Goal: Obtain resource: Download file/media

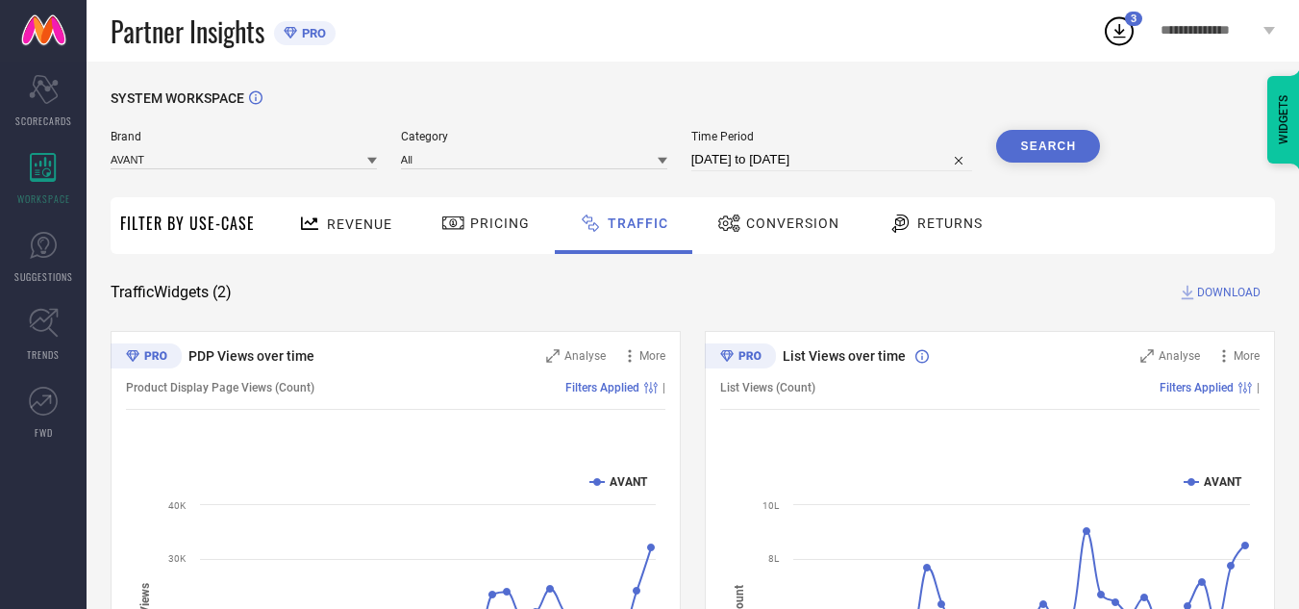
click at [638, 89] on div "SYSTEM WORKSPACE Brand AVANT Category All Time Period 22-08-2025 to 21-09-2025 …" at bounding box center [693, 451] width 1213 height 779
select select "7"
select select "2025"
select select "8"
select select "2025"
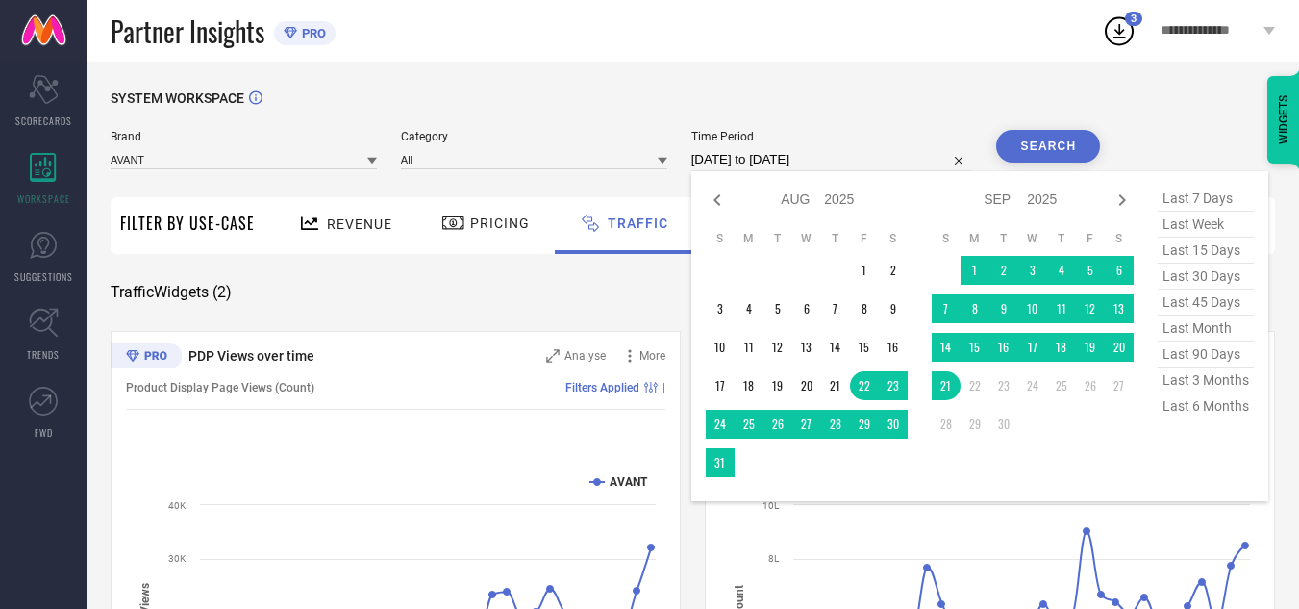
click at [838, 154] on input "22-08-2025 to 21-09-2025" at bounding box center [832, 159] width 282 height 23
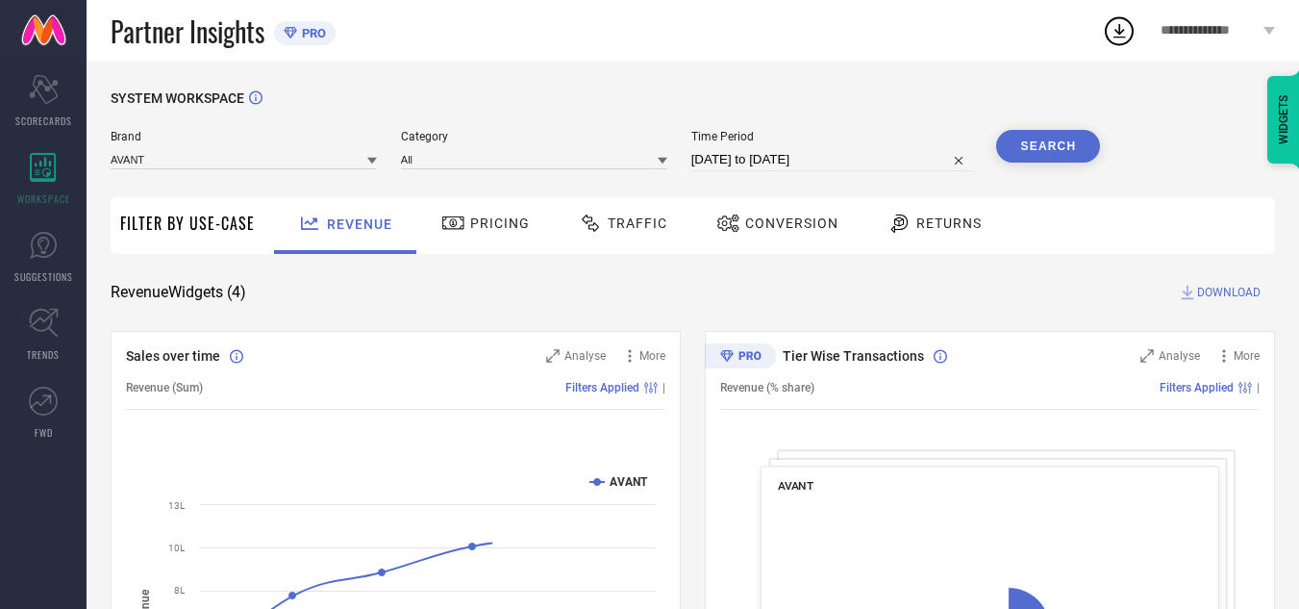
select select "7"
select select "2025"
select select "8"
select select "2025"
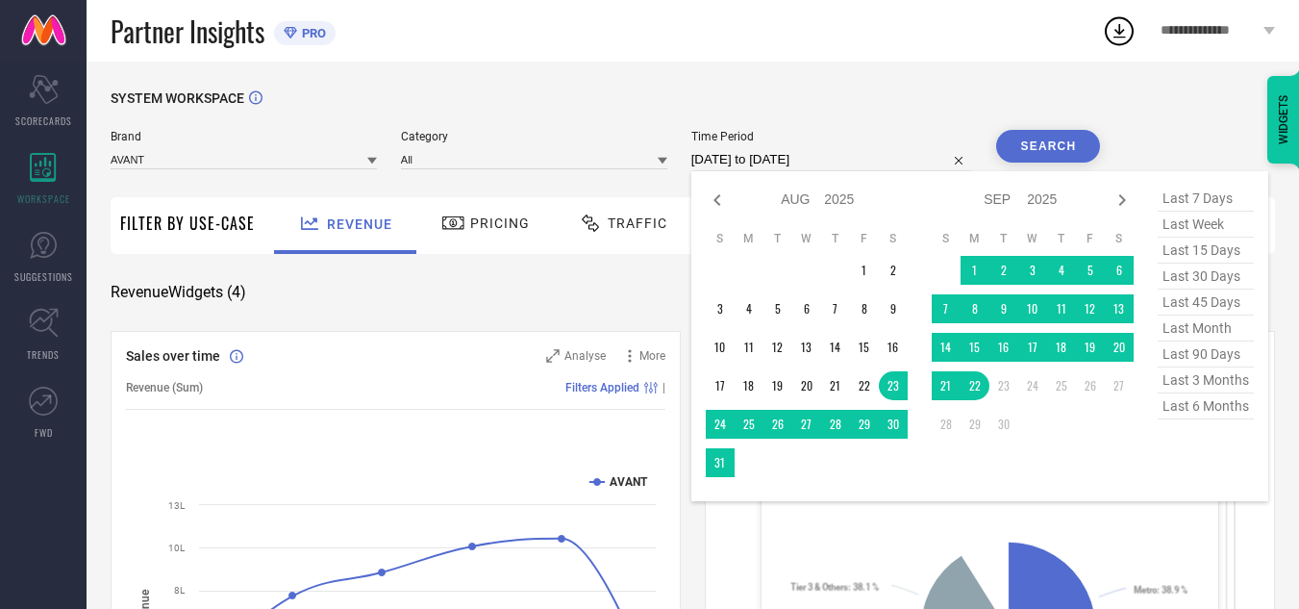
click at [778, 158] on input "[DATE] to [DATE]" at bounding box center [832, 159] width 282 height 23
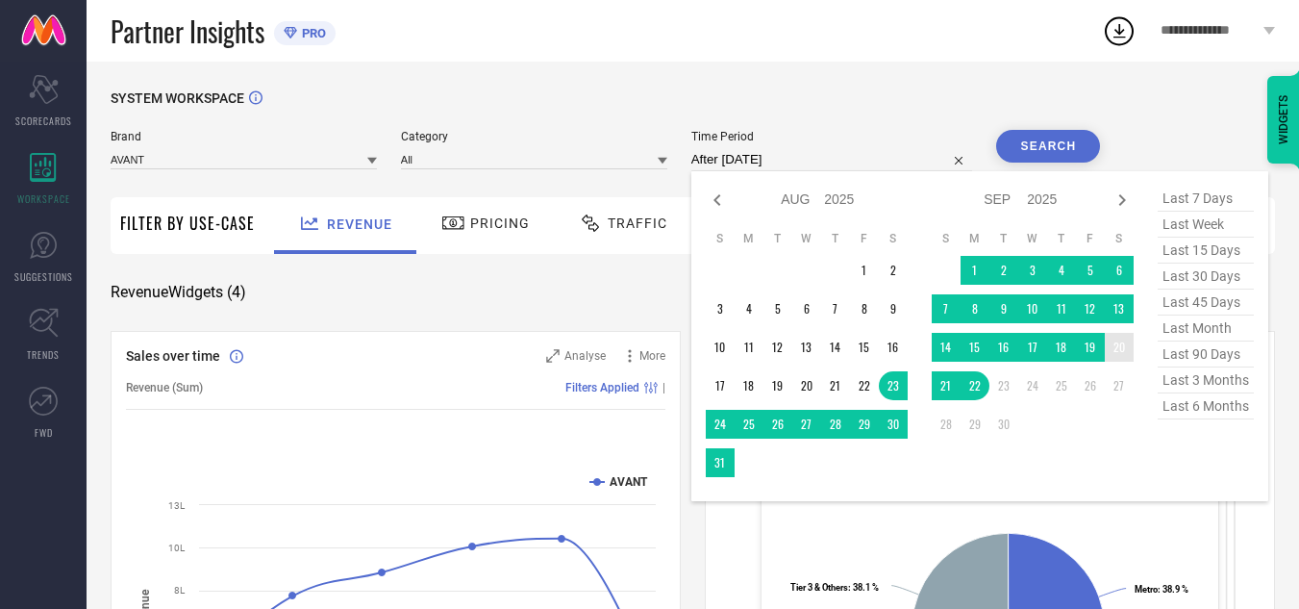
click at [1120, 349] on td "20" at bounding box center [1119, 347] width 29 height 29
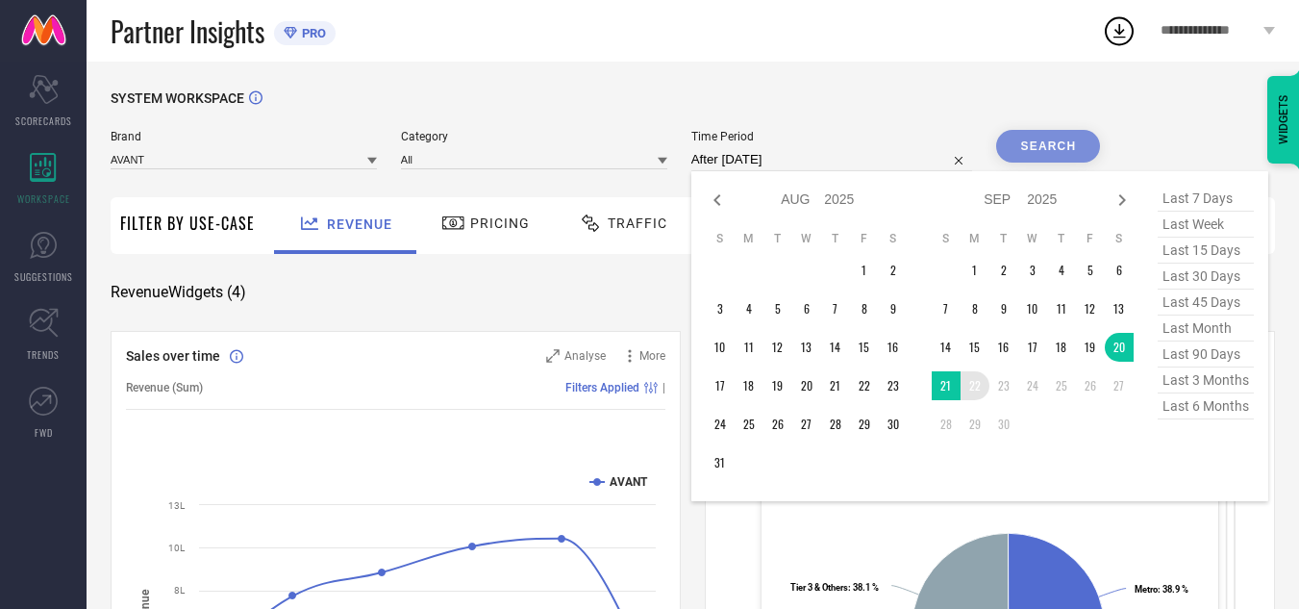
type input "[DATE] to [DATE]"
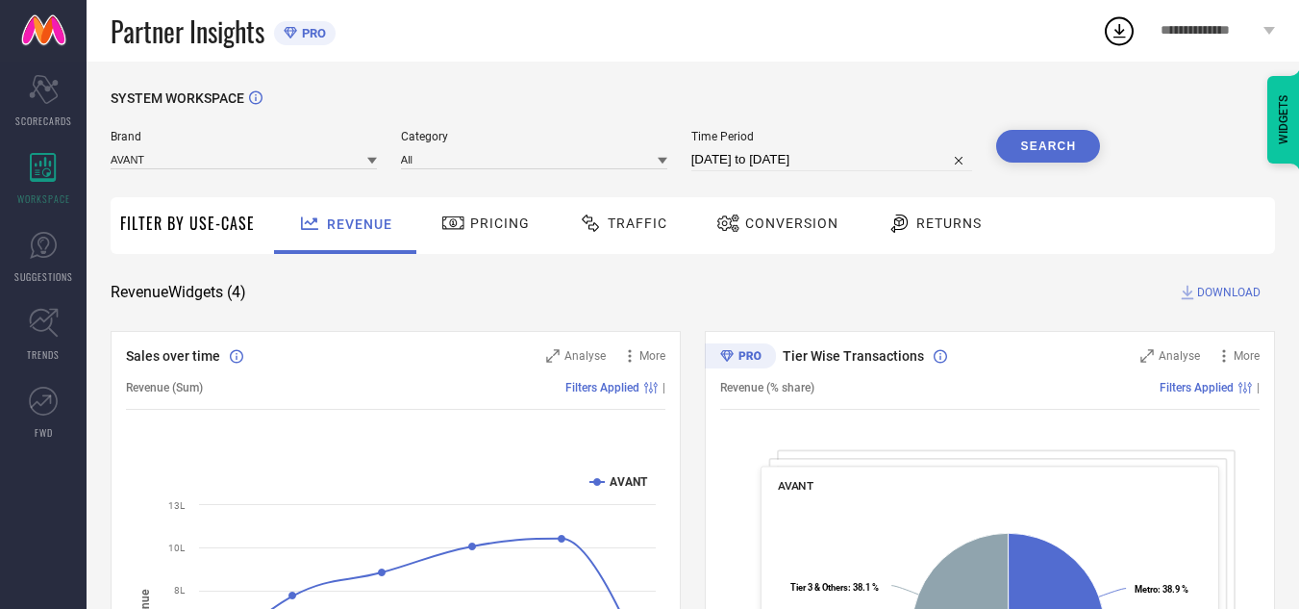
click at [1038, 139] on button "Search" at bounding box center [1048, 146] width 104 height 33
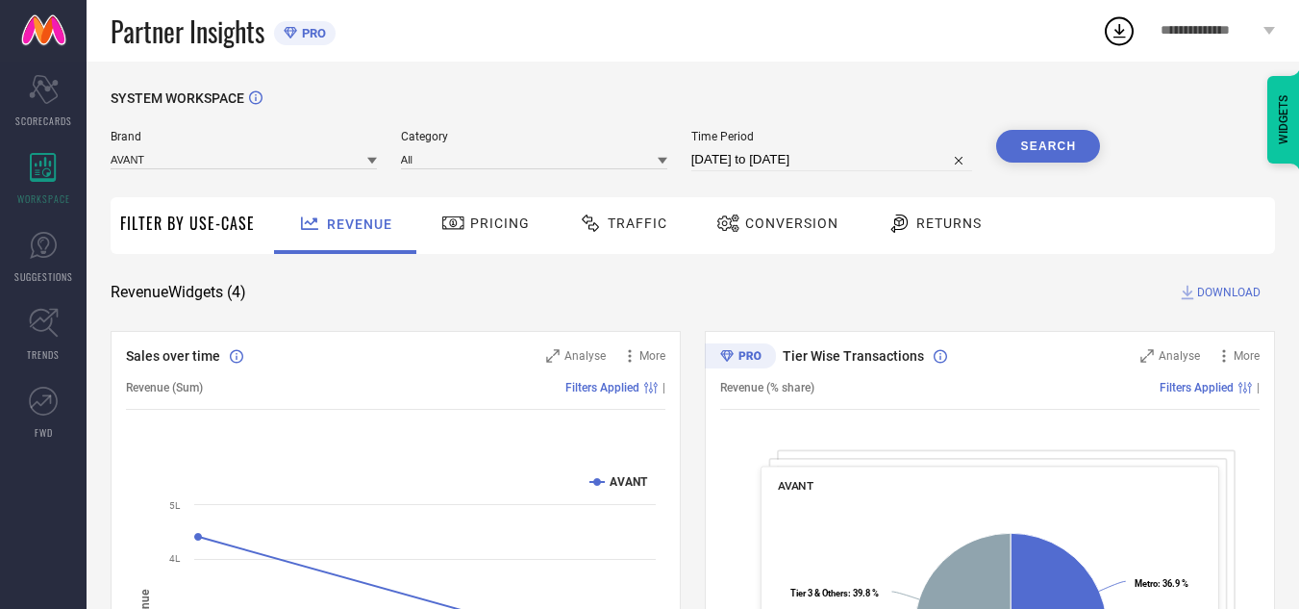
click at [638, 223] on span "Traffic" at bounding box center [638, 222] width 60 height 15
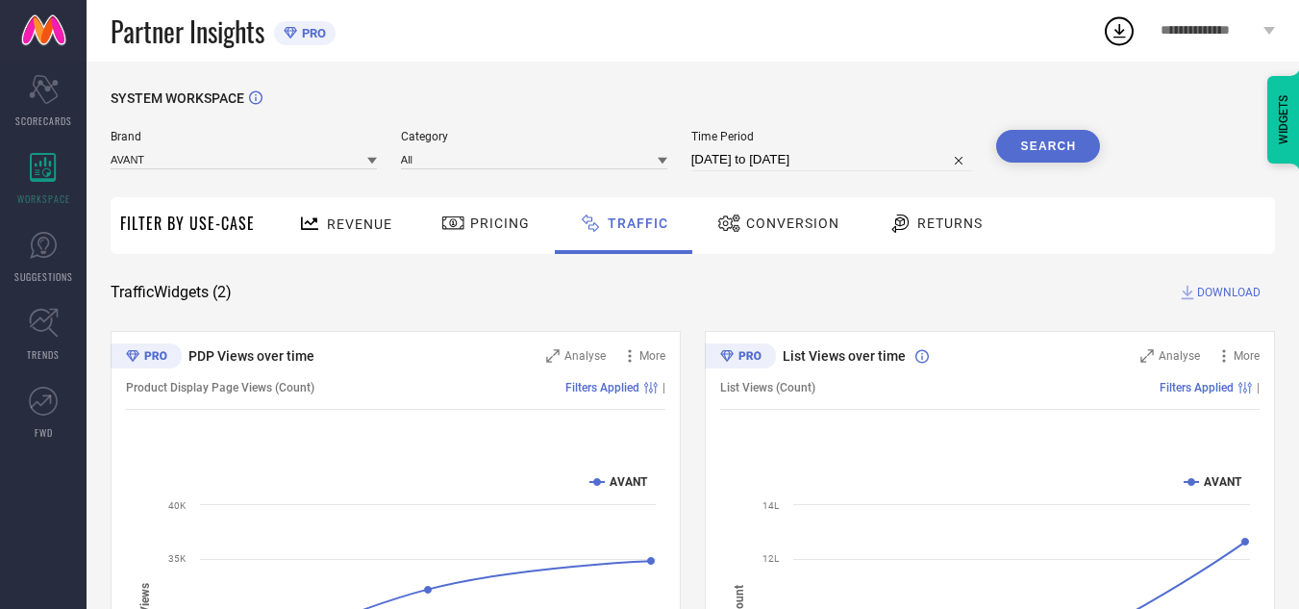
click at [1042, 137] on button "Search" at bounding box center [1048, 146] width 104 height 33
click at [1217, 293] on span "DOWNLOAD" at bounding box center [1228, 292] width 63 height 19
